Goal: Task Accomplishment & Management: Complete application form

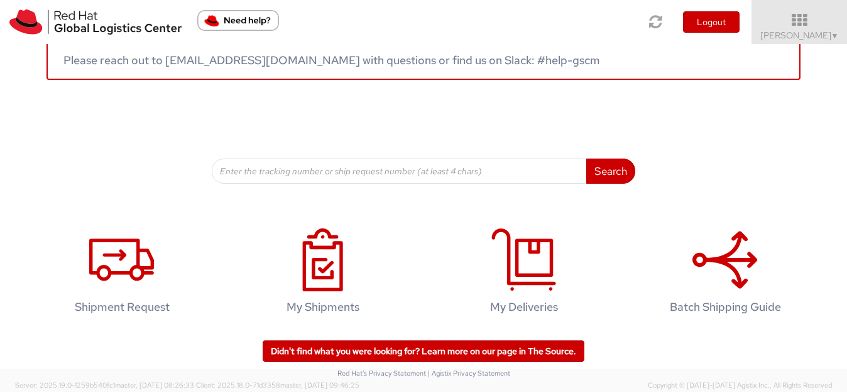
scroll to position [91, 0]
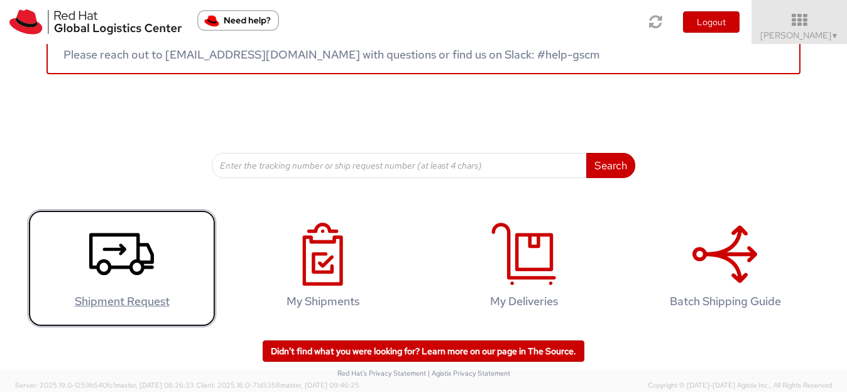
click at [131, 247] on icon at bounding box center [121, 254] width 65 height 63
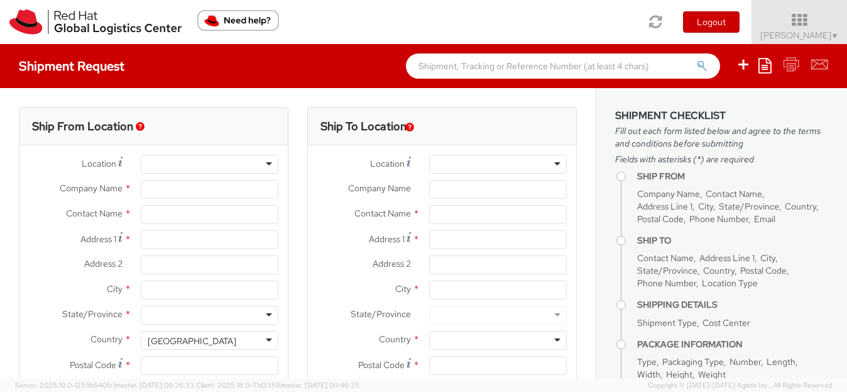
select select
click at [222, 160] on div at bounding box center [210, 164] width 138 height 19
select select "813"
type input "Red Hat India Private Limited"
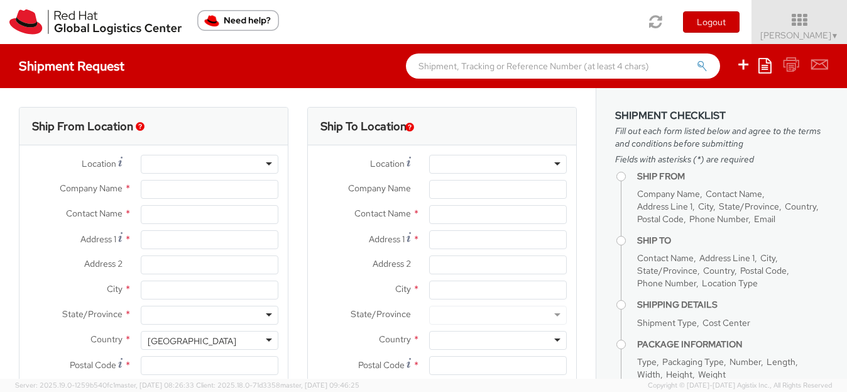
type input "[PERSON_NAME]"
type input "Bagmane Constellation Business Park"
type input "FL 10, East Tower, Carina Building"
type input "BANGALORE"
type input "560037"
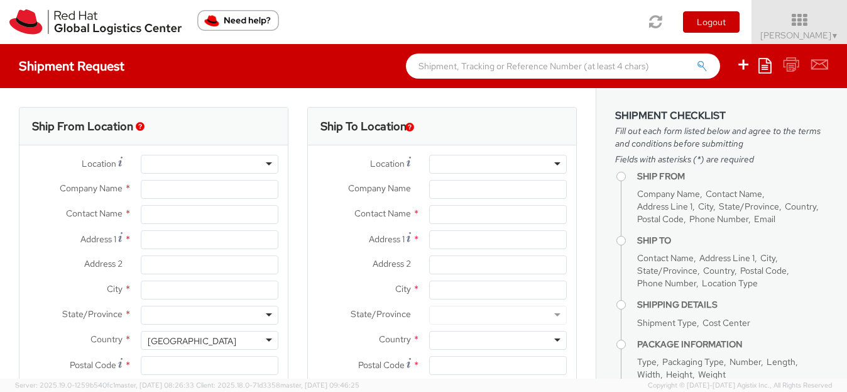
type input "918067935289"
type input "bsmohan@redhat.com"
select select "CM"
select select "KGS"
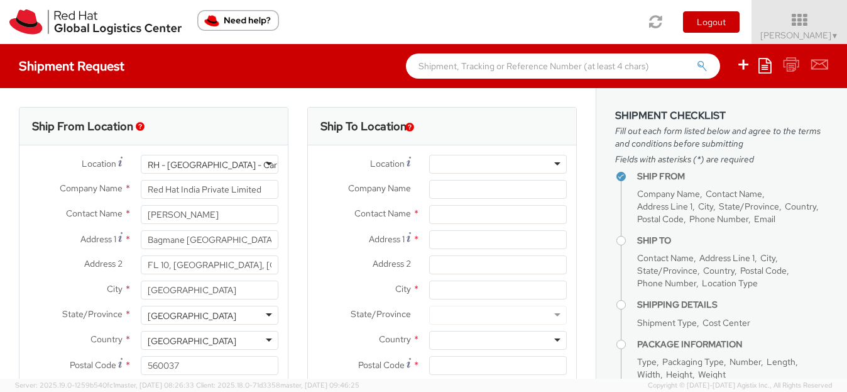
click at [264, 165] on div "RH - Bangalore - Carina" at bounding box center [210, 164] width 138 height 19
click at [248, 164] on div "RH - Bangalore - Carina" at bounding box center [210, 164] width 138 height 19
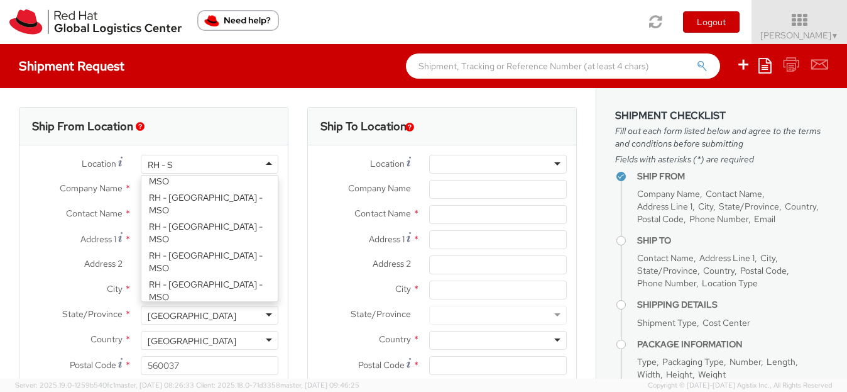
scroll to position [3, 0]
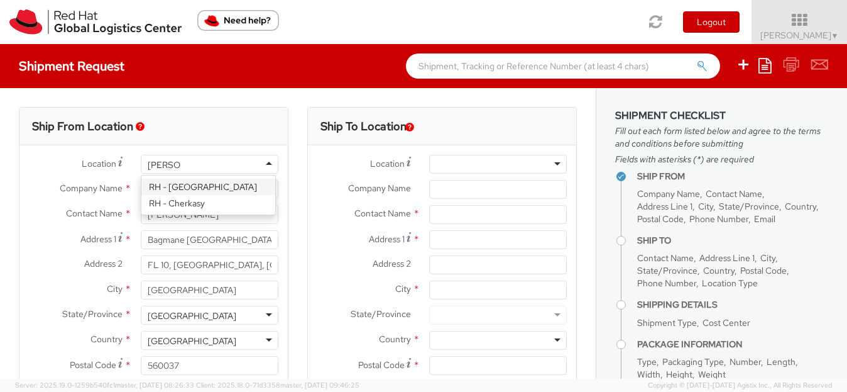
type input "RH - Syd"
type input "Red Hat Asia-Pacific Pty Ltd"
type input "Level 33, 1 Denison Street"
type input "NORTH SYDNEY"
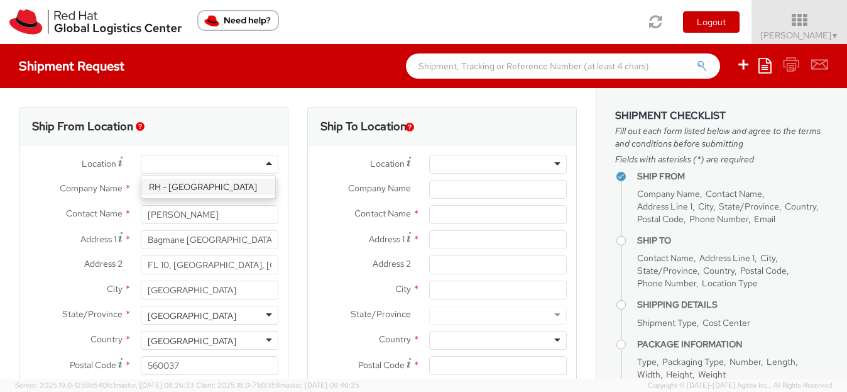
type input "2060"
type input "+61 2 8923 2800"
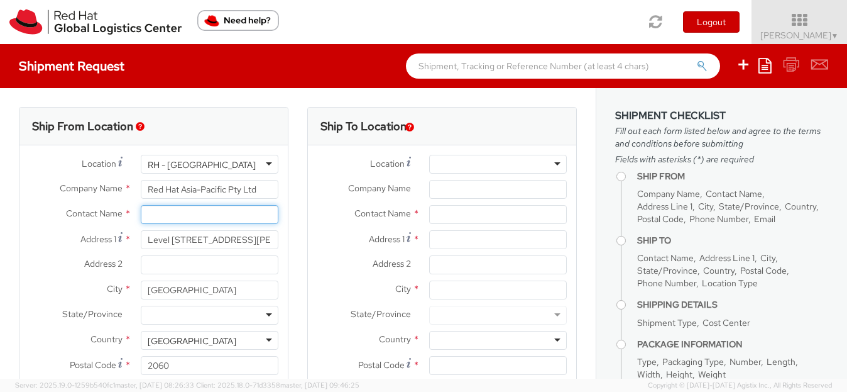
click at [179, 221] on input "text" at bounding box center [210, 214] width 138 height 19
click at [182, 220] on input "Mohan babu S" at bounding box center [210, 214] width 138 height 19
type input "Mohan Babu S"
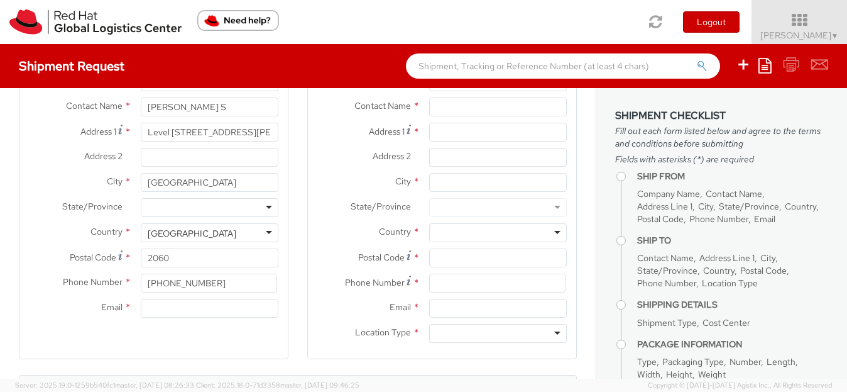
scroll to position [126, 0]
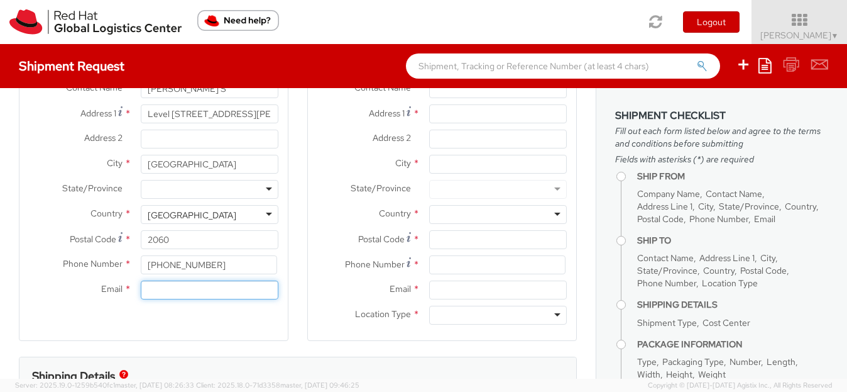
click at [201, 288] on input "Email *" at bounding box center [210, 289] width 138 height 19
type input "bsmohan@redhat.com"
drag, startPoint x: 223, startPoint y: 258, endPoint x: 111, endPoint y: 264, distance: 112.1
click at [111, 264] on div "Phone Number * +61 2 8923 2800" at bounding box center [153, 264] width 268 height 19
type input "+91 9886168964"
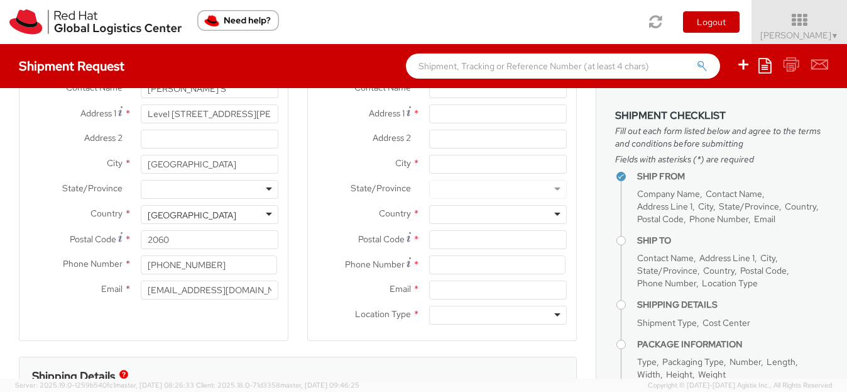
click at [91, 322] on div "Ship From Location Location * RH - Sydney RH - Sydney RH - Amsterdam - MSO RH -…" at bounding box center [154, 161] width 270 height 360
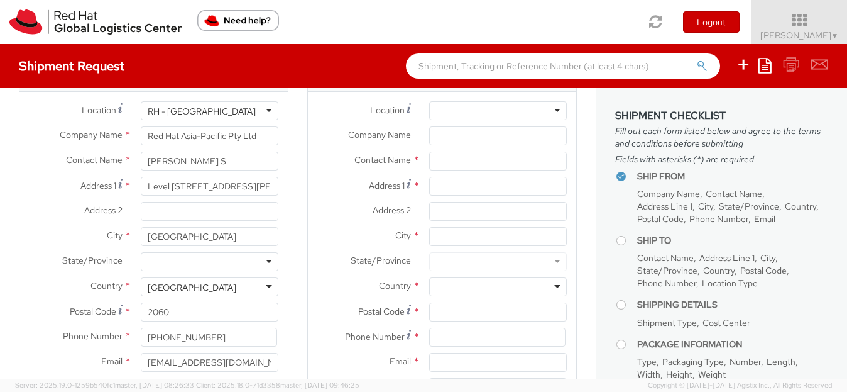
scroll to position [0, 0]
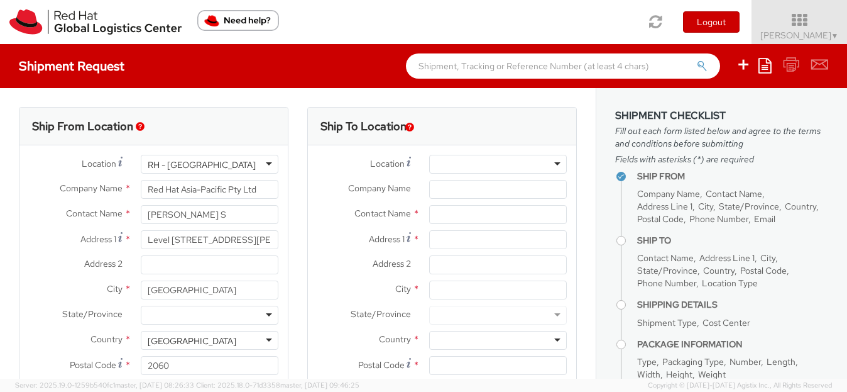
click at [464, 163] on div at bounding box center [498, 164] width 138 height 19
type input "RH - Canbe"
type input "Red Hat Asia-Pacific Pty. Ltd."
type input "Canberra House, Level 11"
type input "40 Marcus Clarke Street"
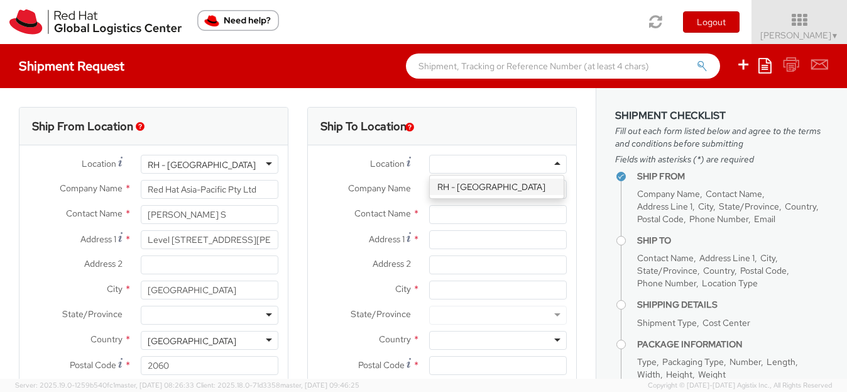
type input "CANBERRA"
type input "2601"
type input "61 2 6145 2810"
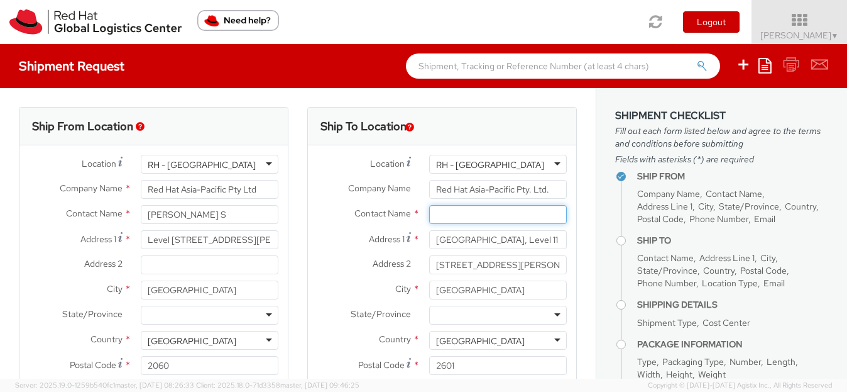
click at [441, 205] on input "text" at bounding box center [498, 214] width 138 height 19
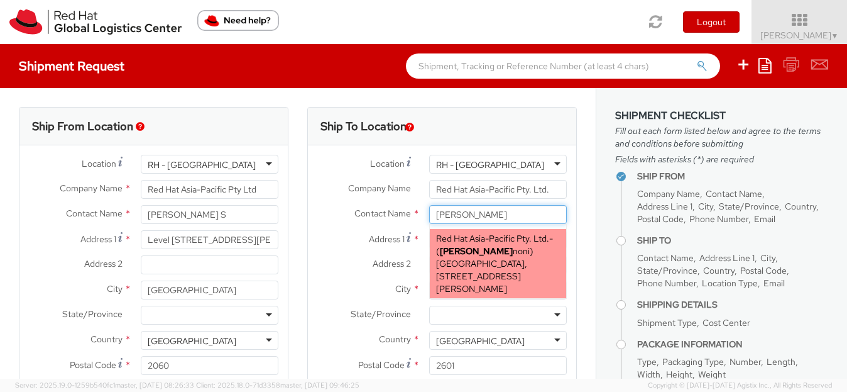
click at [472, 249] on span "Sarah Za noni" at bounding box center [485, 250] width 90 height 11
type input "Sarah Zanoni"
type input "61261452811"
type input "szanoni@redhat.com"
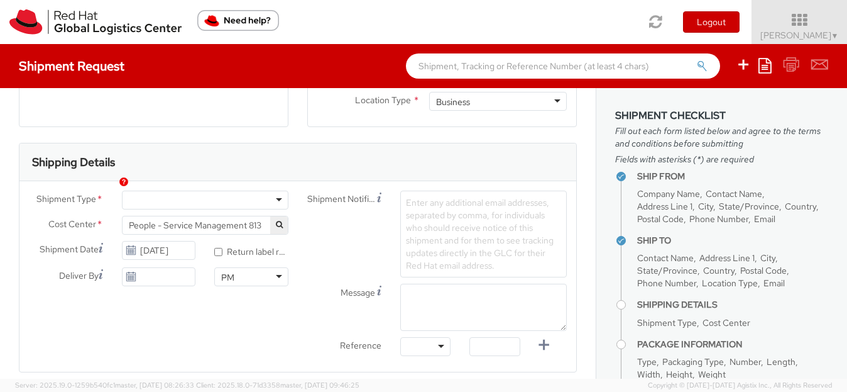
scroll to position [377, 0]
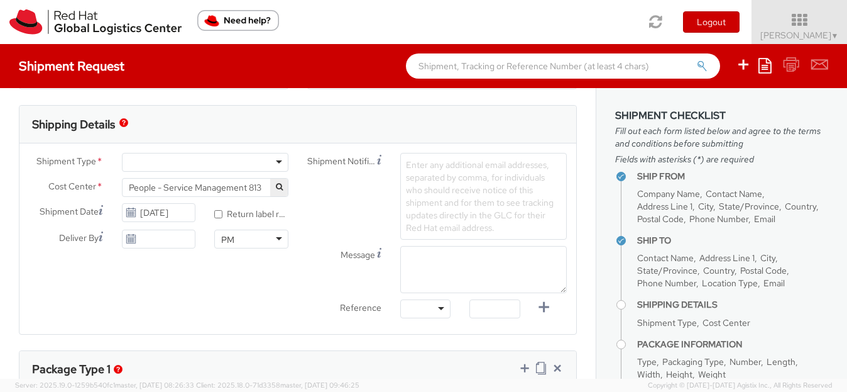
type input "Sarah Zanoni"
click at [245, 161] on div at bounding box center [205, 162] width 167 height 19
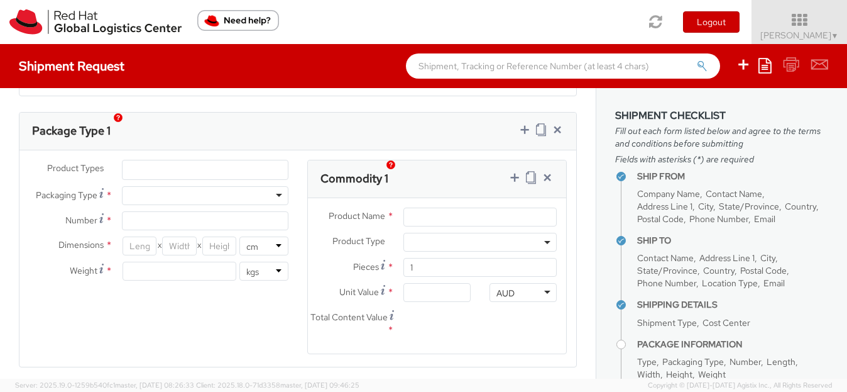
scroll to position [629, 0]
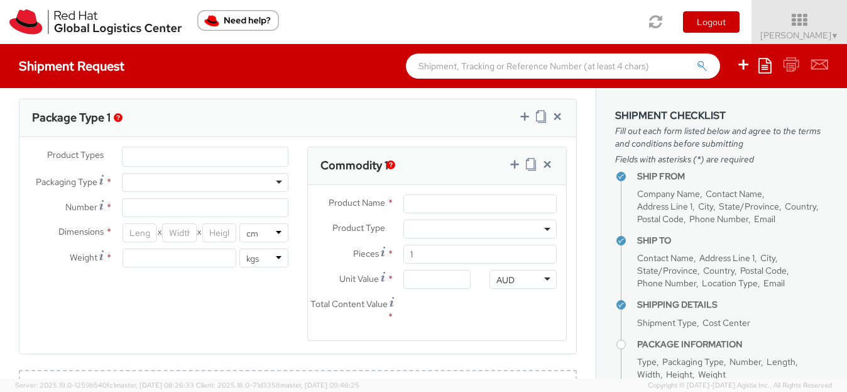
click at [203, 163] on ul at bounding box center [205, 156] width 165 height 19
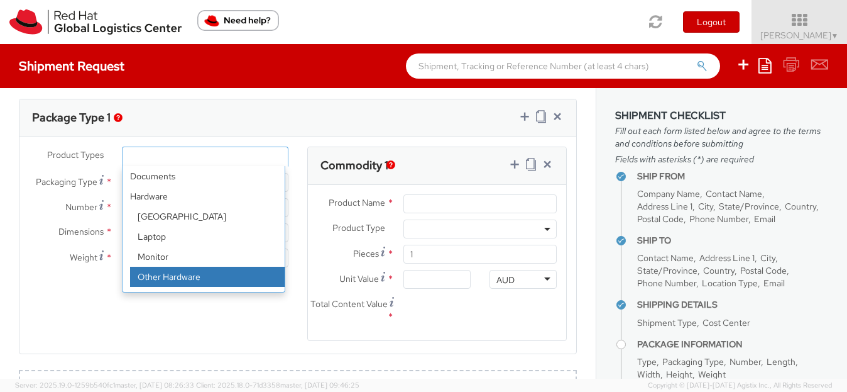
select select "HARD_OTHER"
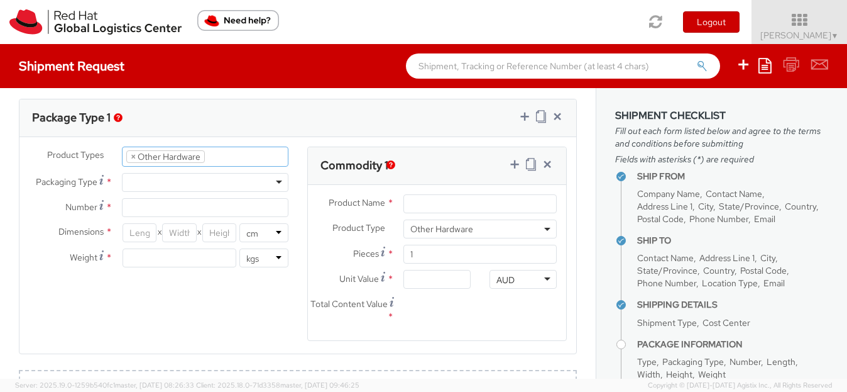
select select "HARD_OTHER"
click at [177, 192] on div "Product Types * Documents Docking Station Laptop Monitor Other Hardware Server …" at bounding box center [158, 212] width 278 height 133
click at [180, 186] on div at bounding box center [205, 182] width 167 height 19
click at [190, 182] on div "Your Packaging" at bounding box center [205, 182] width 167 height 19
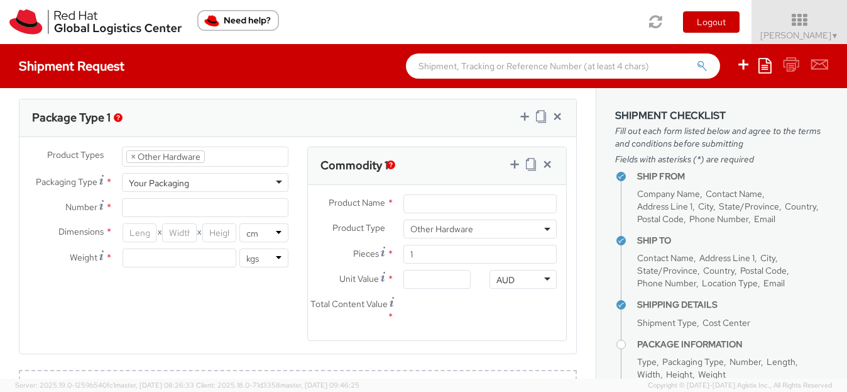
click at [187, 219] on div "Product Types * Documents Docking Station Laptop Monitor Other Hardware Server …" at bounding box center [158, 212] width 278 height 133
click at [190, 207] on input "Number *" at bounding box center [205, 207] width 167 height 19
type input "2"
click at [171, 282] on div "Product Types * Documents Docking Station Laptop Monitor Other Hardware Server …" at bounding box center [297, 251] width 557 height 210
click at [223, 213] on input "2" at bounding box center [205, 207] width 167 height 19
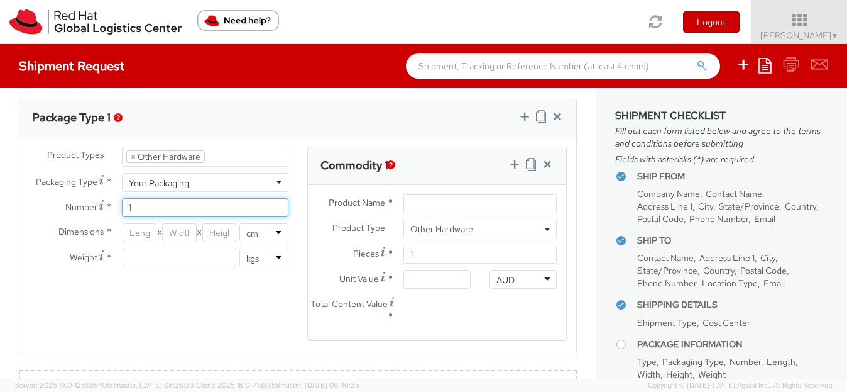
type input "1"
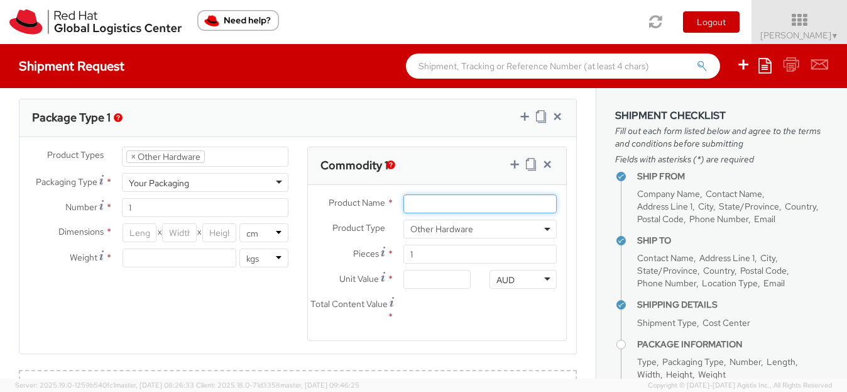
click at [441, 201] on input "Product Name *" at bounding box center [480, 203] width 153 height 19
type input "Lenel Life Safety Power"
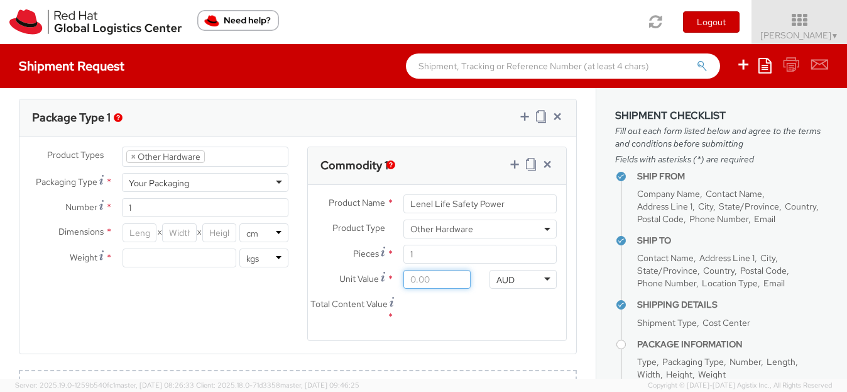
click at [404, 282] on input "Unit Value *" at bounding box center [437, 279] width 67 height 19
type input "4.00"
type input "40.00"
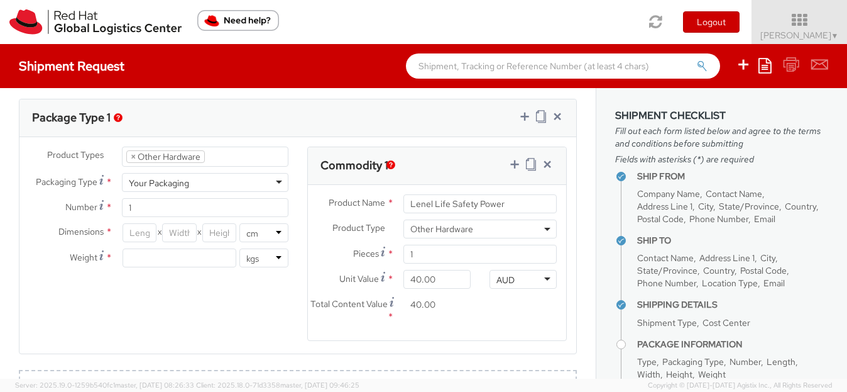
drag, startPoint x: 415, startPoint y: 276, endPoint x: 425, endPoint y: 325, distance: 49.9
click at [415, 276] on input "40.00" at bounding box center [437, 279] width 67 height 19
type input "403.00"
type input "4,036.00"
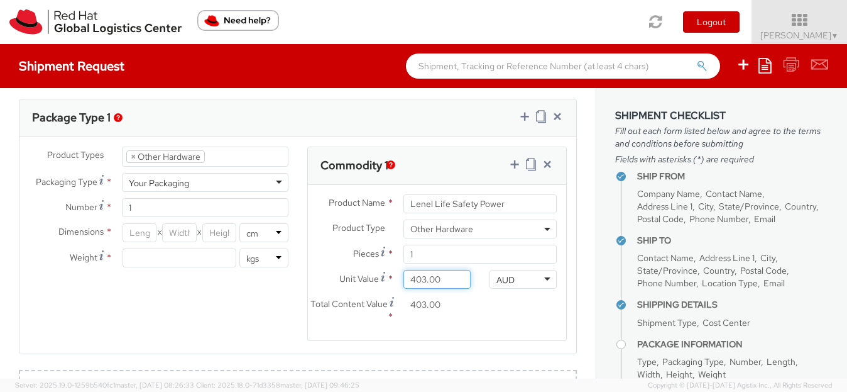
type input "4,036.00"
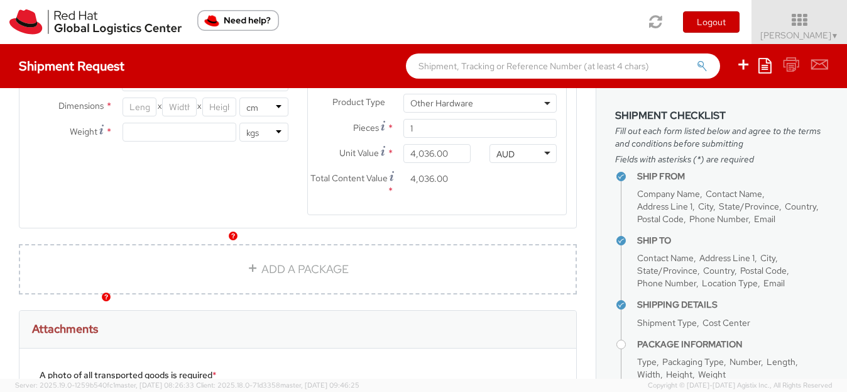
scroll to position [817, 0]
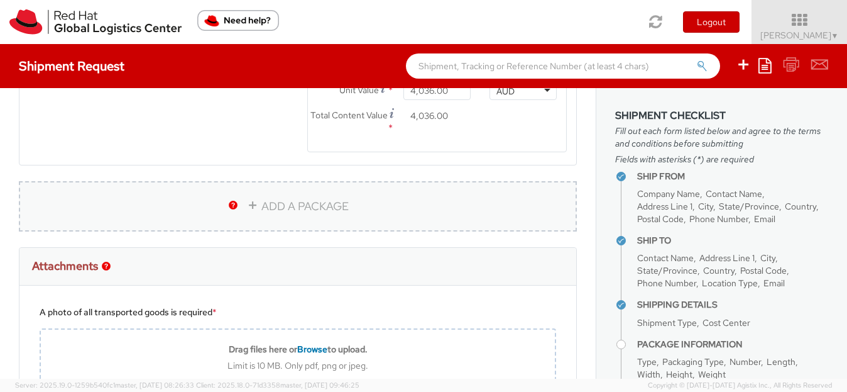
click at [258, 202] on link "ADD A PACKAGE" at bounding box center [298, 206] width 558 height 50
select select
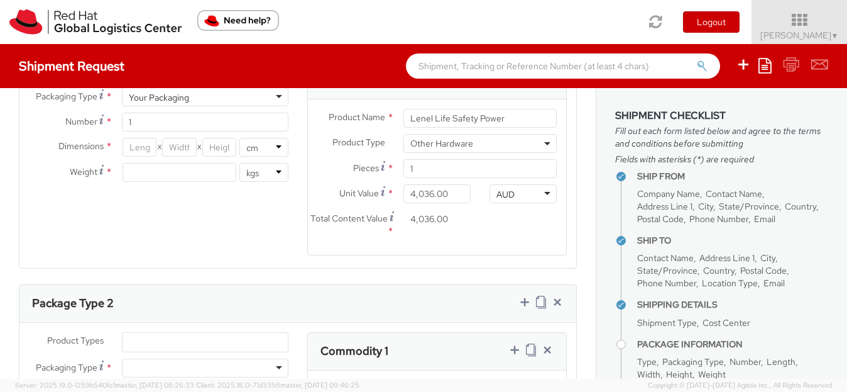
scroll to position [691, 0]
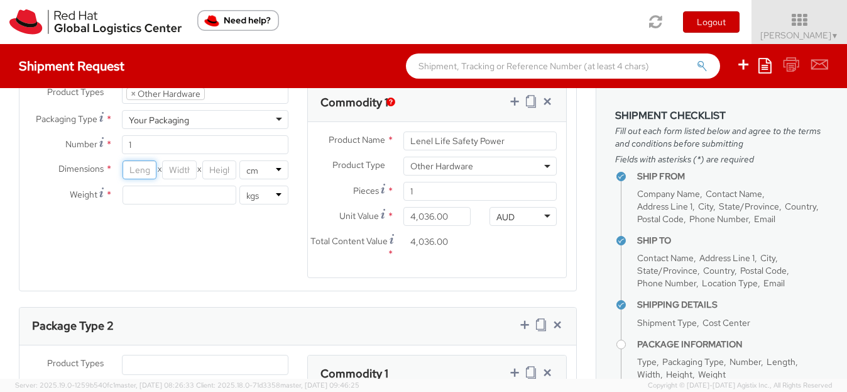
click at [132, 172] on input "number" at bounding box center [140, 169] width 34 height 19
type input "86"
type input "68"
type input "26"
click at [173, 192] on input "number" at bounding box center [180, 194] width 114 height 19
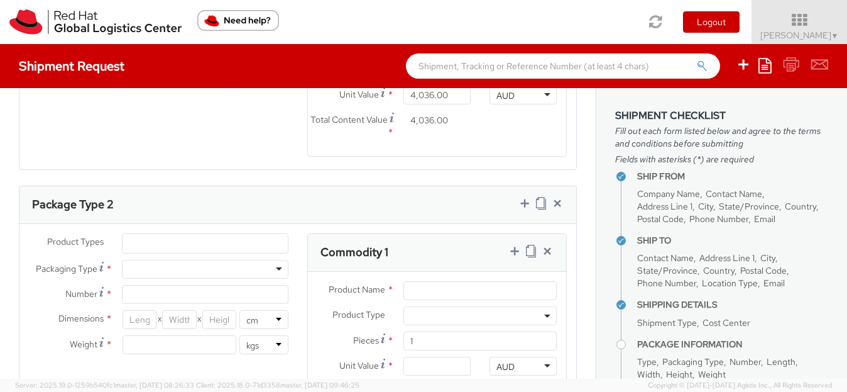
scroll to position [880, 0]
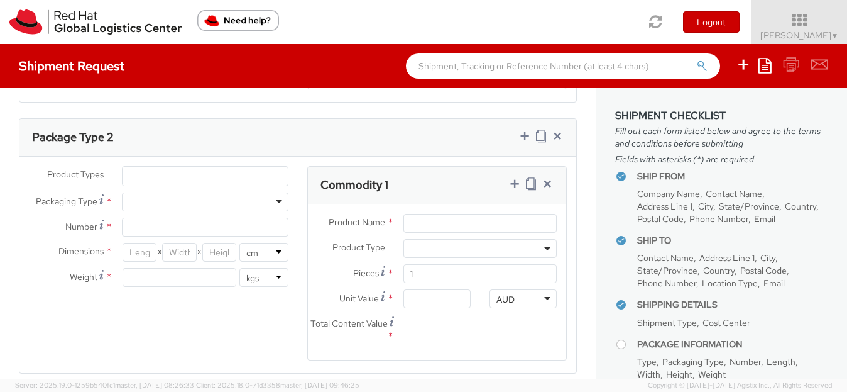
type input "50"
click at [229, 174] on ul at bounding box center [205, 176] width 165 height 19
click at [212, 178] on ul at bounding box center [205, 176] width 165 height 19
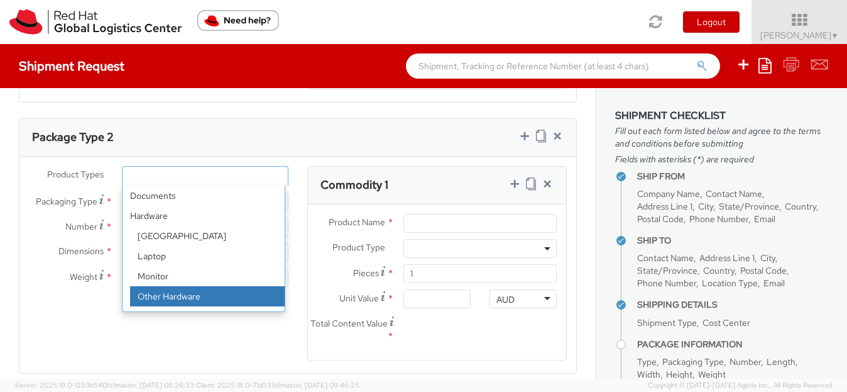
select select "HARD_OTHER"
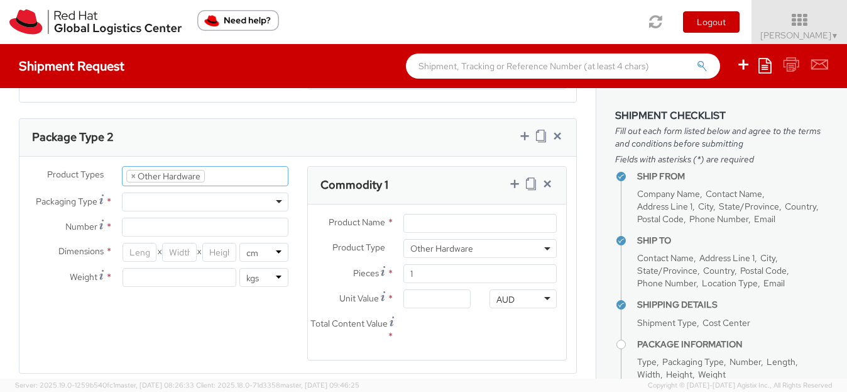
click at [187, 202] on div at bounding box center [205, 201] width 167 height 19
click at [162, 231] on input "Number *" at bounding box center [205, 226] width 167 height 19
type input "1"
click at [143, 253] on input "number" at bounding box center [140, 252] width 34 height 19
type input "27"
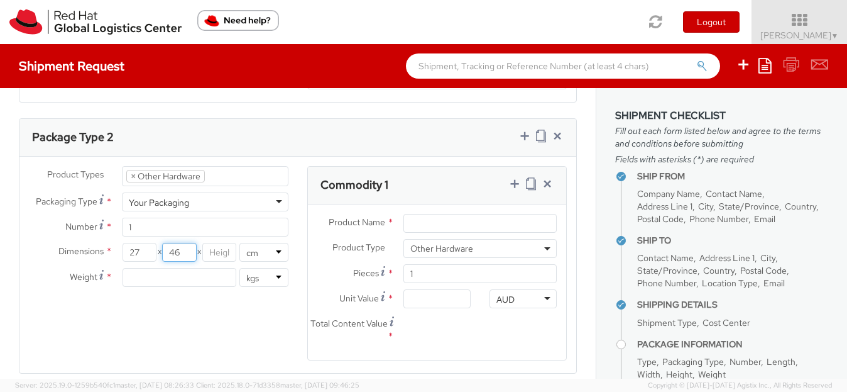
type input "46"
type input "20"
click at [169, 272] on input "number" at bounding box center [180, 277] width 114 height 19
type input "5"
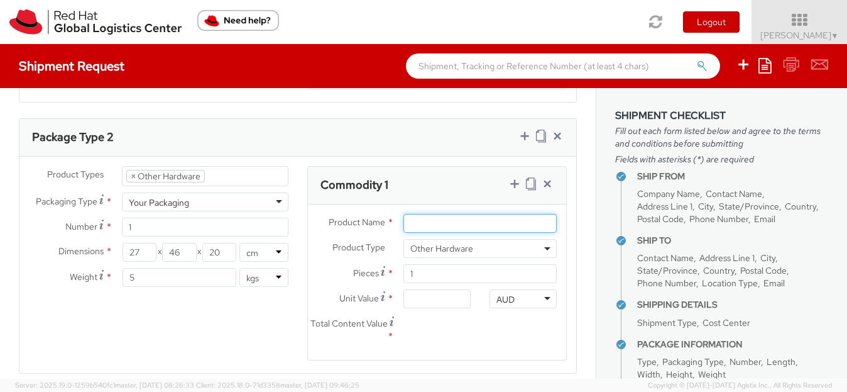
click at [475, 222] on input "Product Name *" at bounding box center [480, 223] width 153 height 19
type input "Wavelynx Readers"
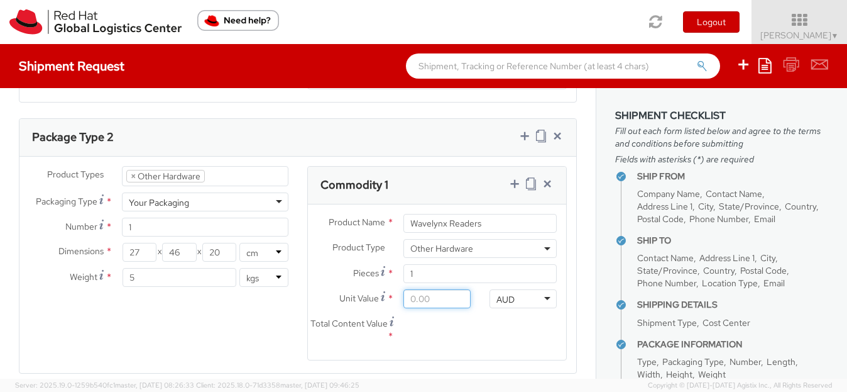
click at [404, 299] on input "Unit Value *" at bounding box center [437, 298] width 67 height 19
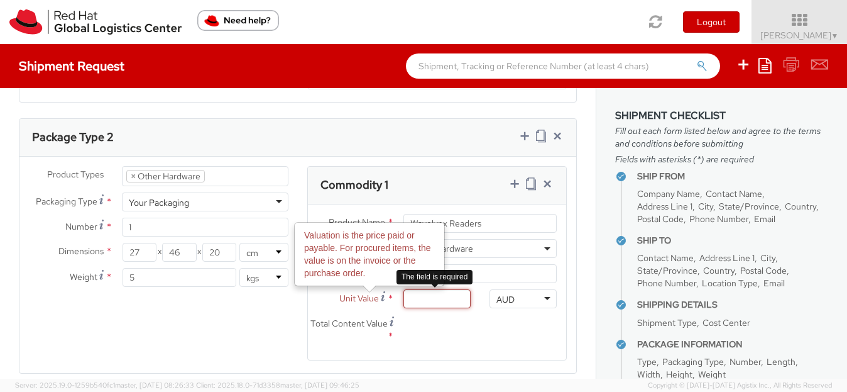
click at [404, 299] on input "Unit Value Valuation is the price paid or payable. For procured items, the valu…" at bounding box center [437, 298] width 67 height 19
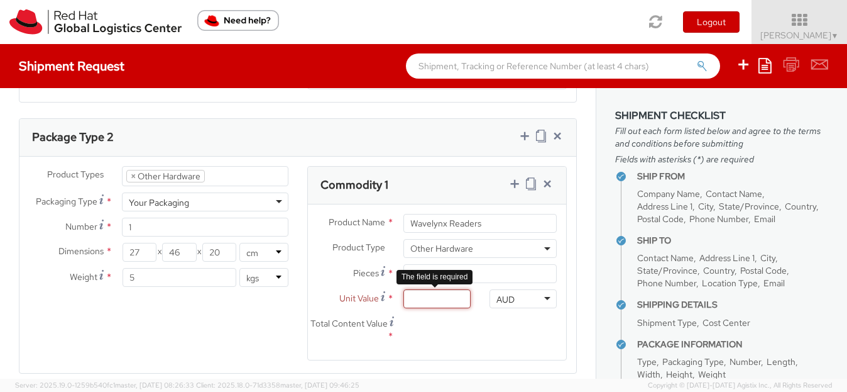
type input "1.00"
type input "12.00"
type input "121.00"
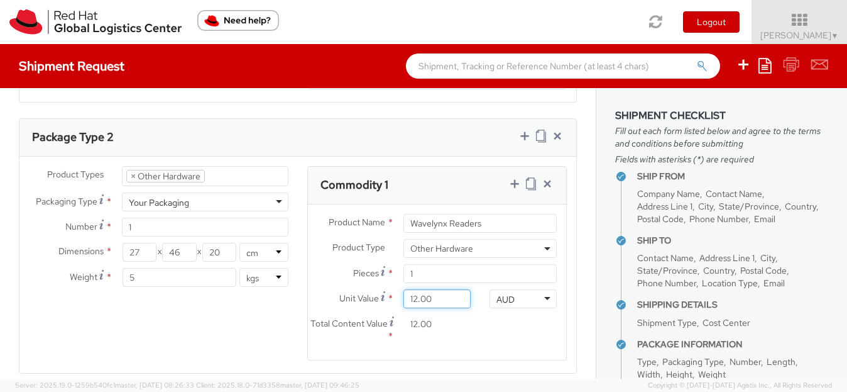
type input "121.00"
type input "1,218.00"
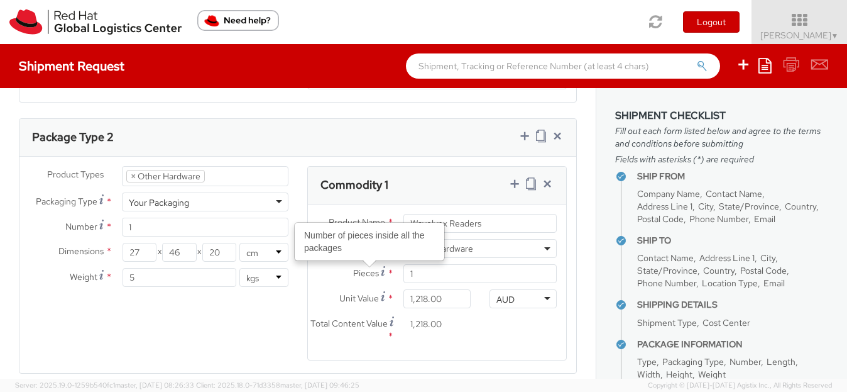
click at [261, 309] on div "Product Types * Documents Docking Station Laptop Monitor Other Hardware Server …" at bounding box center [297, 271] width 557 height 210
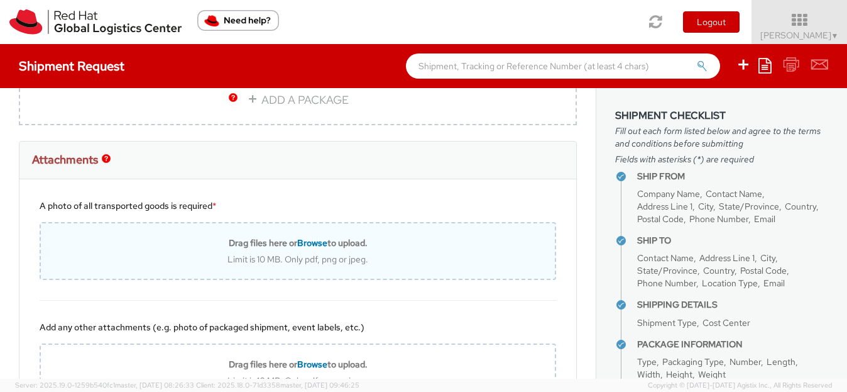
scroll to position [1257, 0]
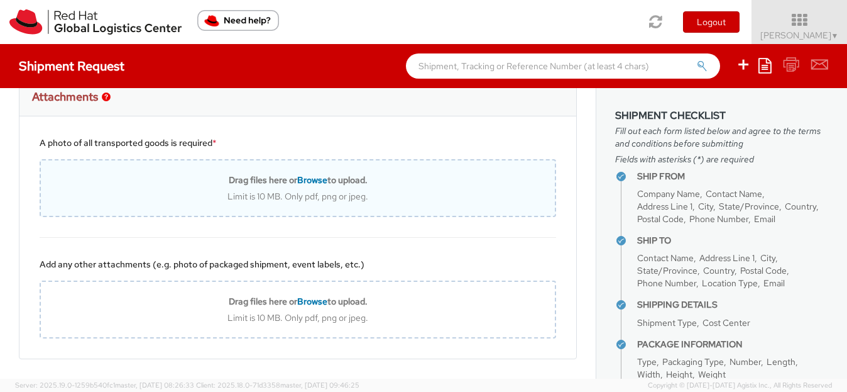
click at [308, 177] on span "Browse" at bounding box center [312, 179] width 30 height 11
type input "C:\fakepath\WL-EN-Ethos-Readers-DS-3.8-031022-1 (1).pdf"
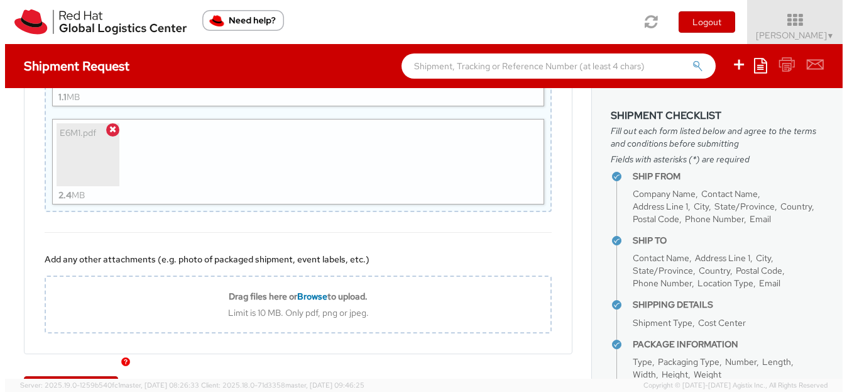
scroll to position [1739, 0]
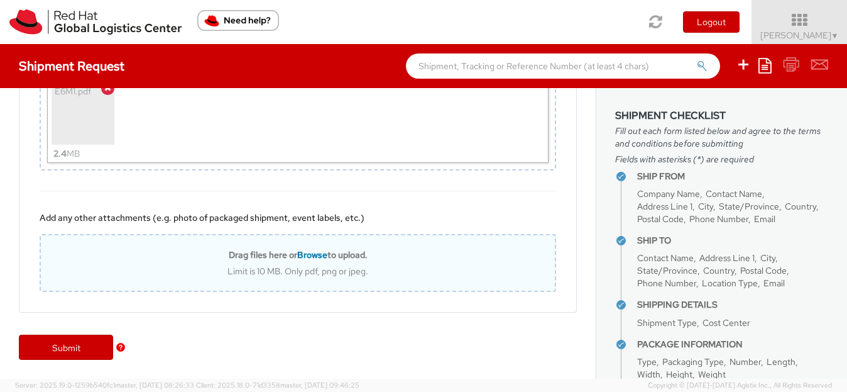
click at [307, 254] on span "Browse" at bounding box center [312, 254] width 30 height 11
type input "C:\fakepath\Invoice_No_314761.pdf"
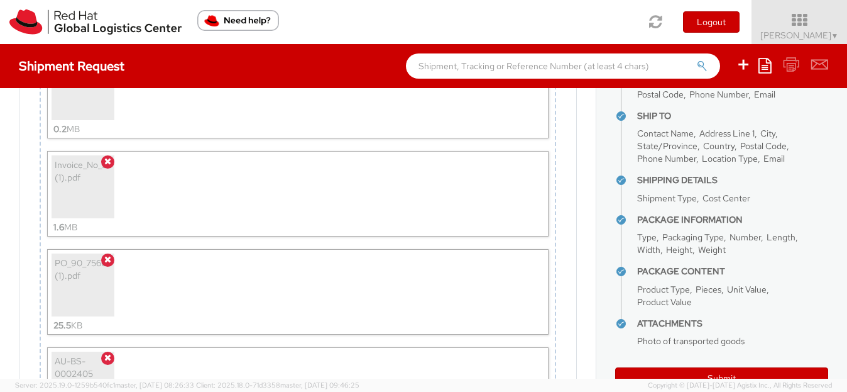
scroll to position [160, 0]
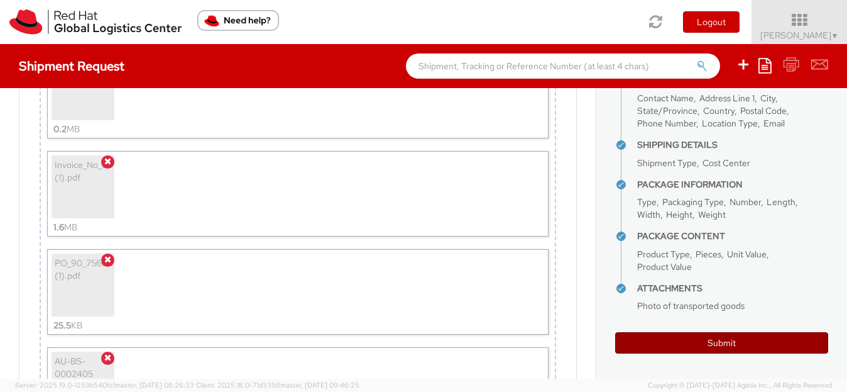
click at [721, 340] on button "Submit" at bounding box center [721, 342] width 213 height 21
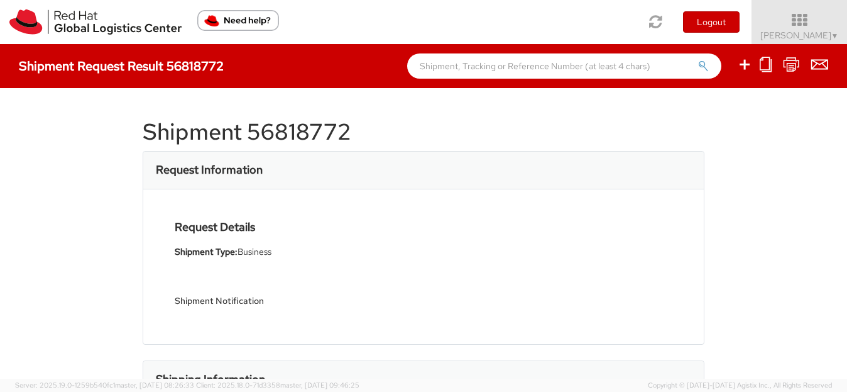
click at [274, 123] on h1 "Shipment 56818772" at bounding box center [424, 131] width 562 height 25
copy h1 "56818772"
